Goal: Task Accomplishment & Management: Complete application form

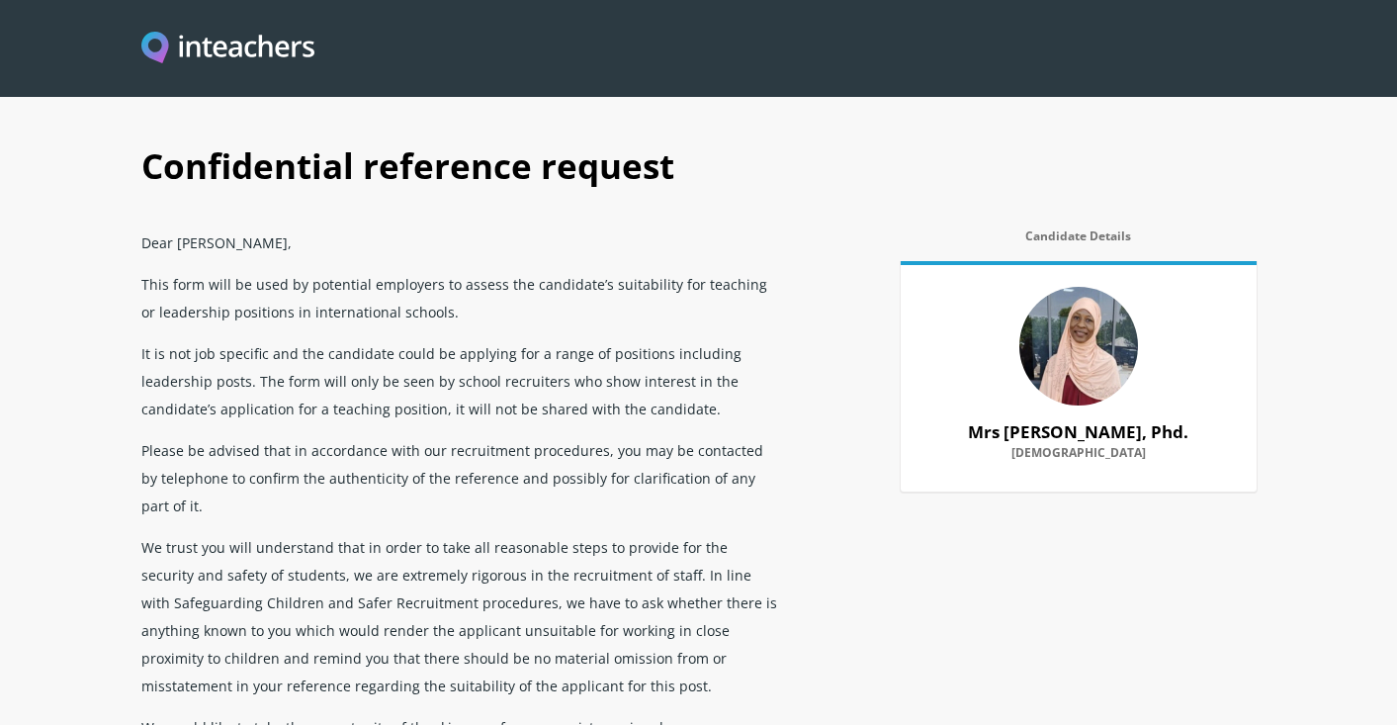
click at [672, 633] on p "We trust you will understand that in order to take all reasonable steps to prov…" at bounding box center [461, 616] width 641 height 180
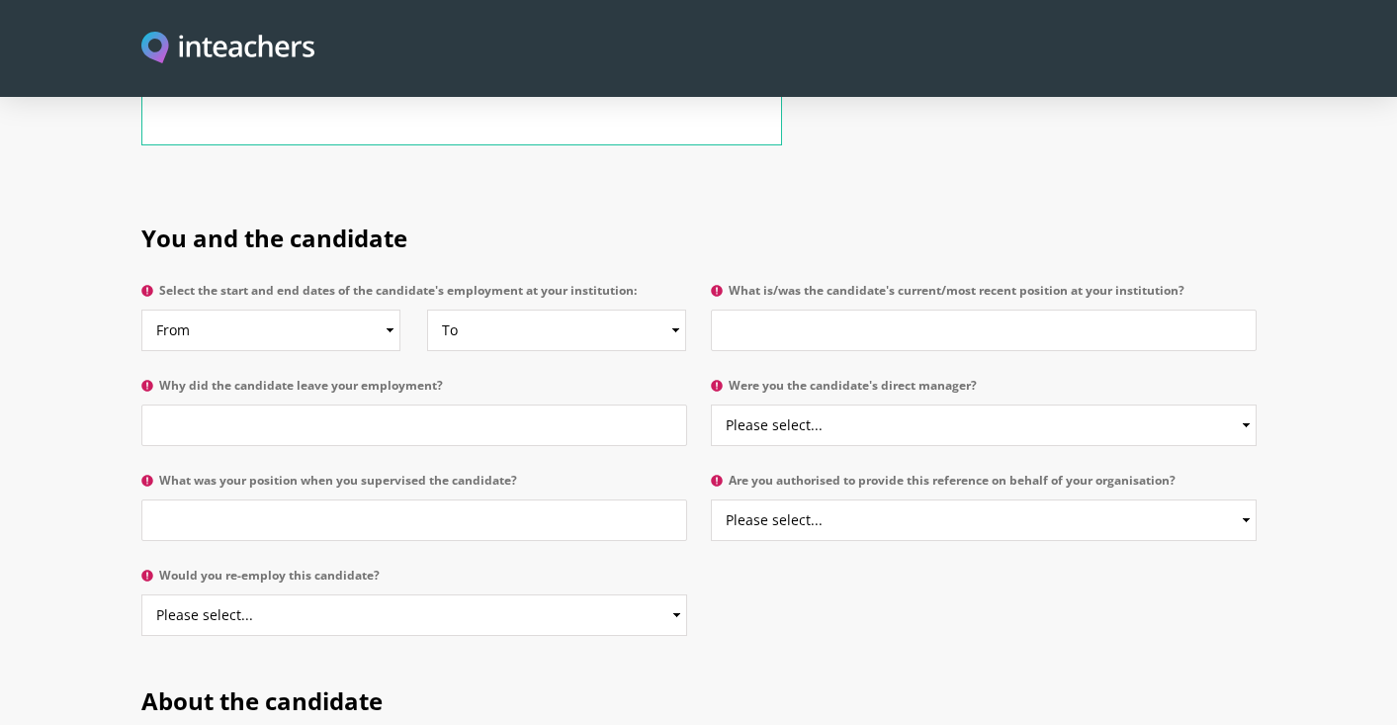
scroll to position [910, 0]
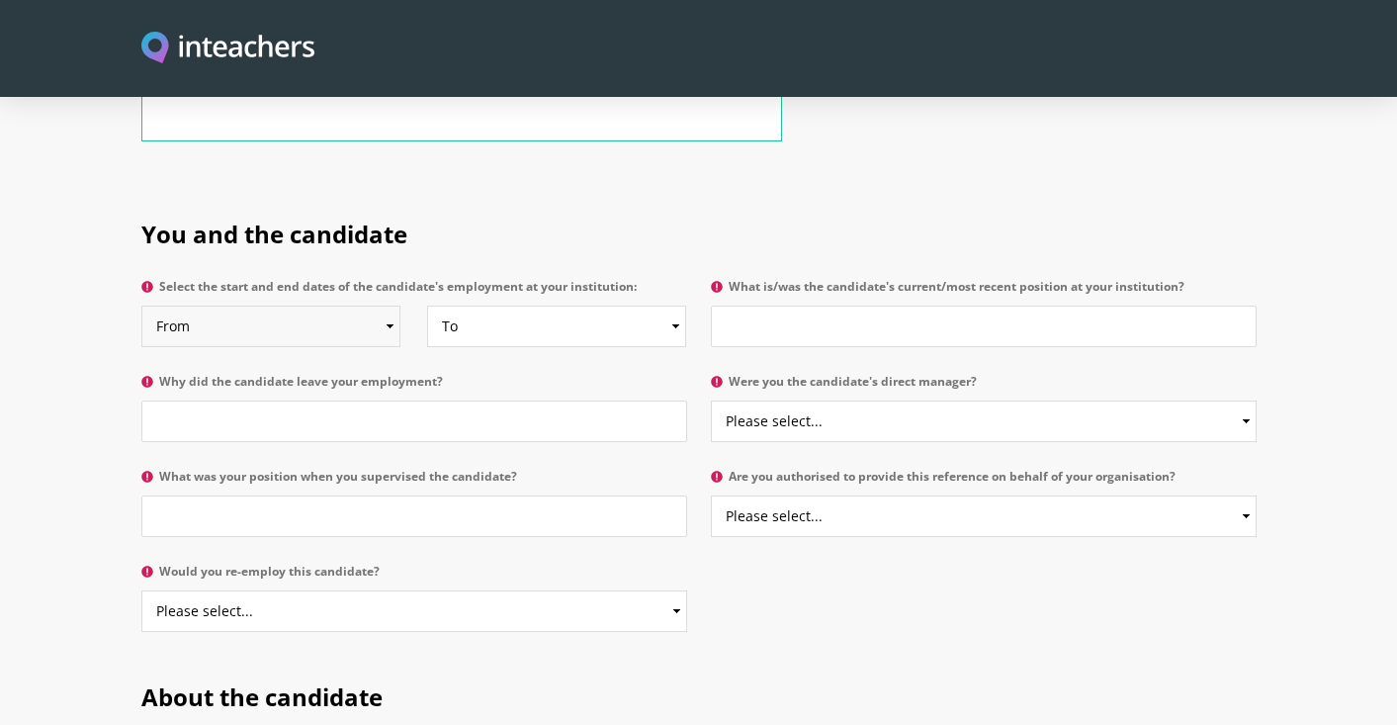
click at [389, 306] on select "From 2025 2024 2023 2022 2021 2020 2019 2018 2017 2016 2015 2014 2013 2012 2011…" at bounding box center [270, 327] width 259 height 42
click at [675, 590] on select "Please select... Yes No" at bounding box center [414, 611] width 546 height 42
select select "Yes"
click at [141, 590] on select "Please select... Yes No" at bounding box center [414, 611] width 546 height 42
click at [650, 495] on input "What was your position when you supervised the candidate?" at bounding box center [414, 516] width 546 height 42
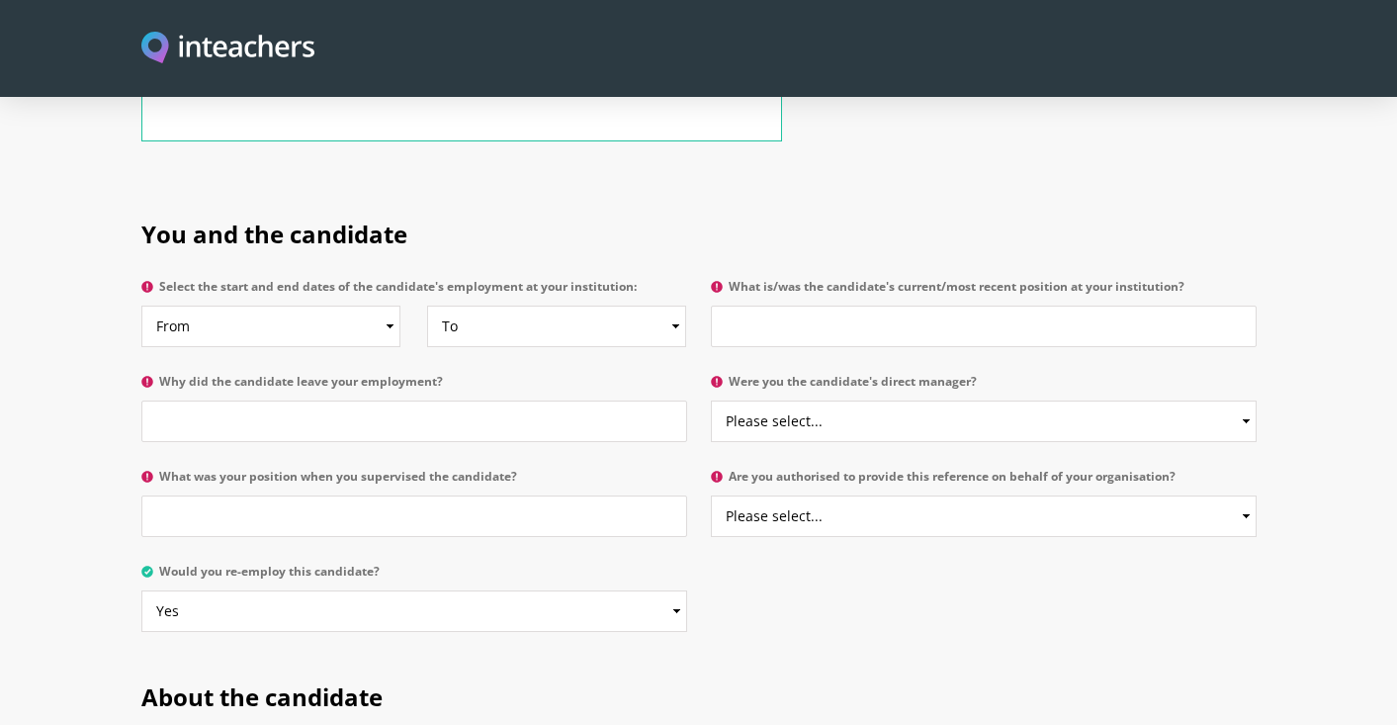
click at [1131, 652] on h2 "About the candidate" at bounding box center [699, 693] width 1116 height 83
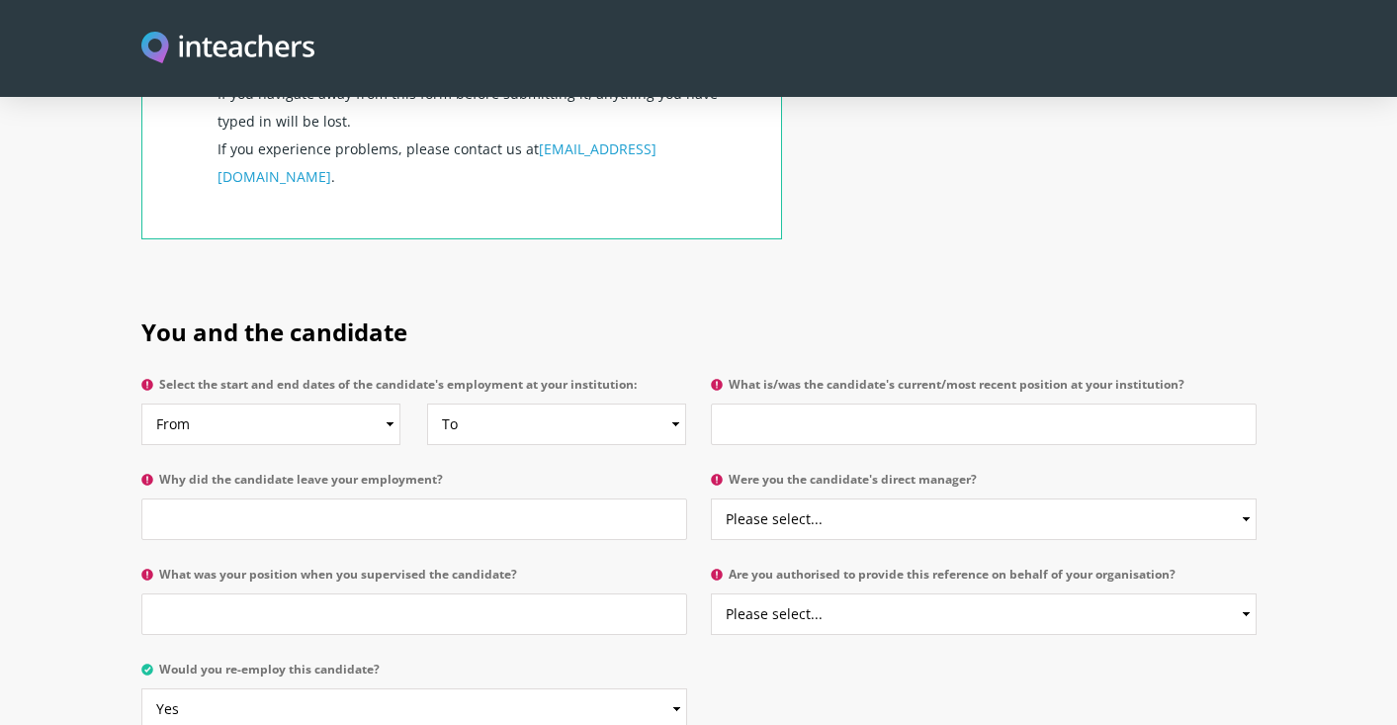
scroll to position [752, 0]
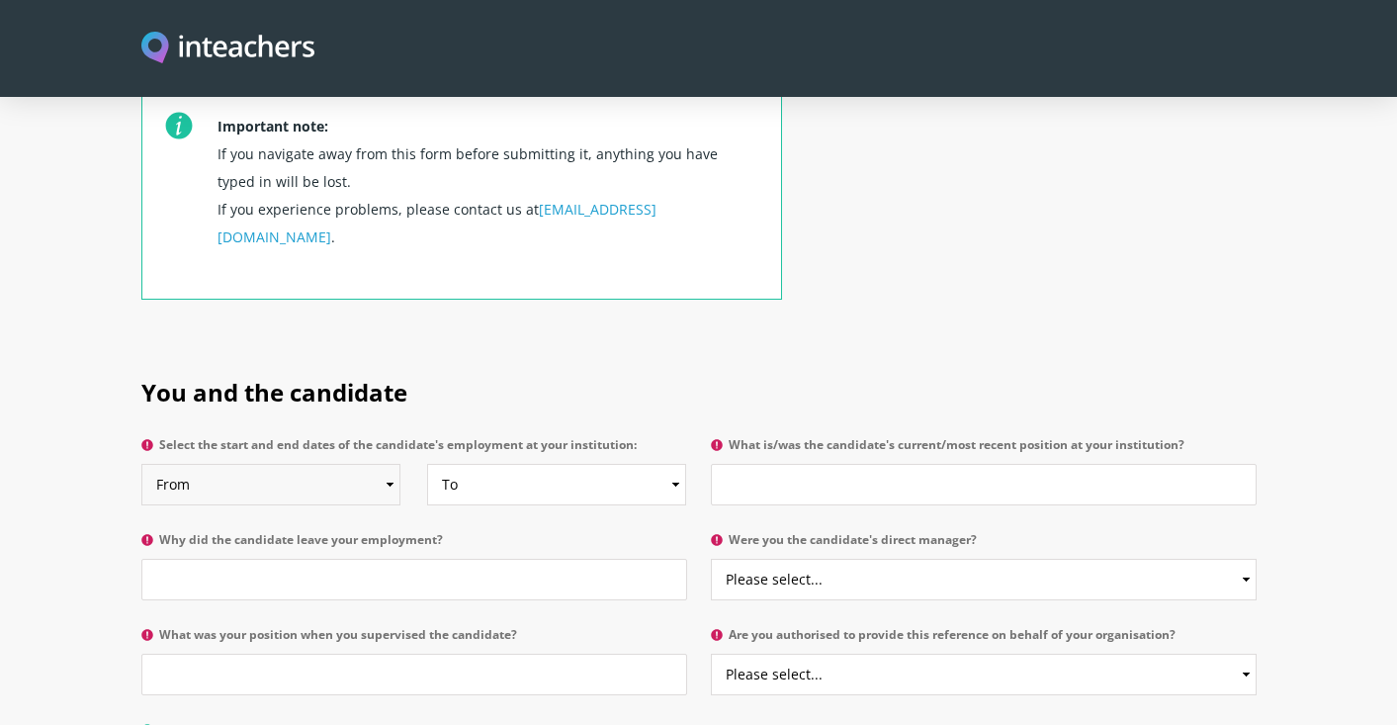
click at [388, 464] on select "From 2025 2024 2023 2022 2021 2020 2019 2018 2017 2016 2015 2014 2013 2012 2011…" at bounding box center [270, 485] width 259 height 42
click at [575, 654] on input "What was your position when you supervised the candidate?" at bounding box center [414, 675] width 546 height 42
